Goal: Task Accomplishment & Management: Use online tool/utility

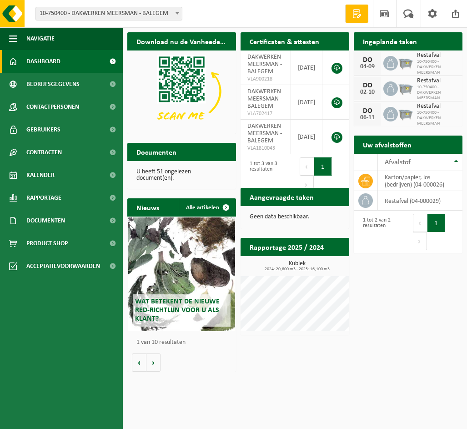
click at [392, 290] on div "Download nu de Vanheede+ app! Verberg Certificaten & attesten Bekijk uw certifi…" at bounding box center [295, 202] width 340 height 348
click at [383, 45] on h2 "Ingeplande taken" at bounding box center [390, 41] width 72 height 18
click at [358, 10] on span at bounding box center [357, 13] width 14 height 9
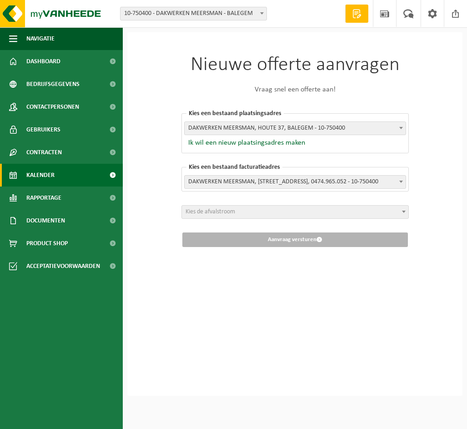
click at [42, 176] on span "Kalender" at bounding box center [40, 175] width 28 height 23
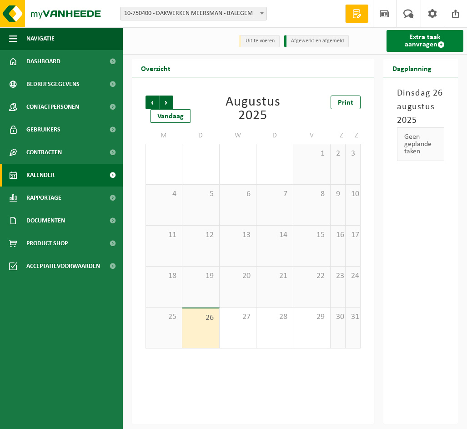
click at [413, 41] on link "Extra taak aanvragen" at bounding box center [424, 41] width 77 height 22
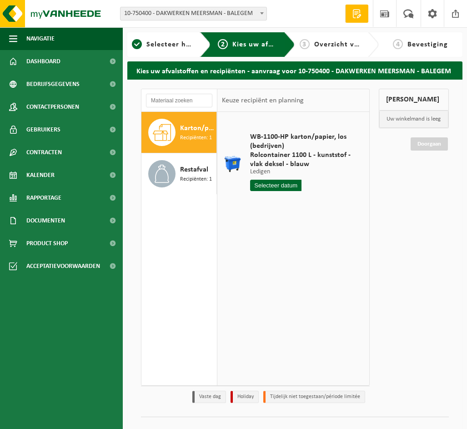
click at [280, 182] on input "text" at bounding box center [275, 185] width 51 height 11
click at [356, 207] on icon at bounding box center [353, 206] width 15 height 15
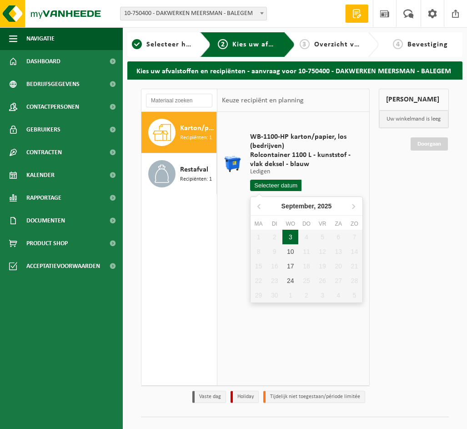
click at [290, 236] on div "3" at bounding box center [290, 237] width 16 height 15
type input "Van [DATE]"
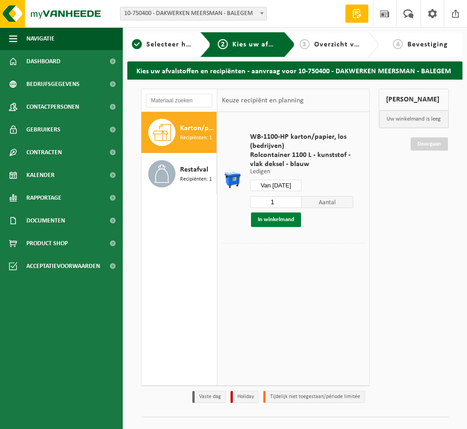
click at [271, 218] on button "In winkelmand" at bounding box center [276, 219] width 50 height 15
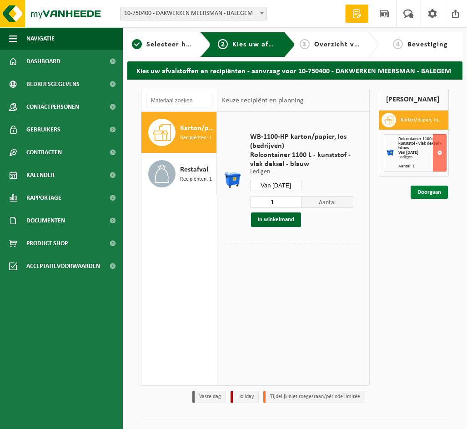
click at [431, 192] on link "Doorgaan" at bounding box center [429, 192] width 37 height 13
